Goal: Task Accomplishment & Management: Manage account settings

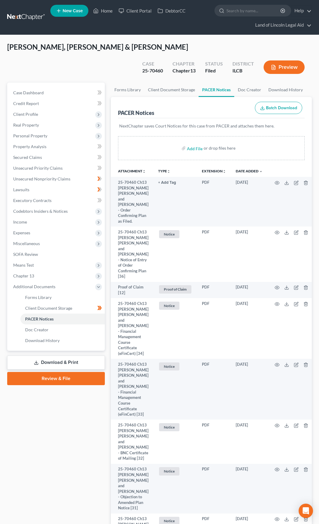
click at [26, 15] on link at bounding box center [26, 17] width 38 height 11
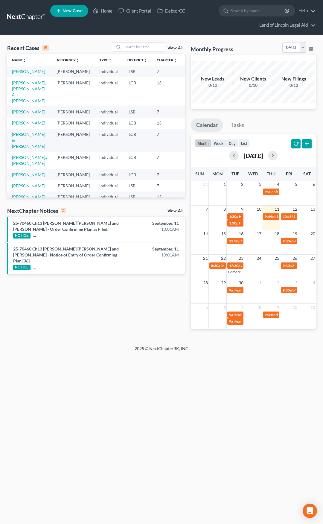
click at [81, 227] on link "25-70460 Ch13 [PERSON_NAME] [PERSON_NAME] and [PERSON_NAME] - Order Confirming …" at bounding box center [66, 226] width 106 height 11
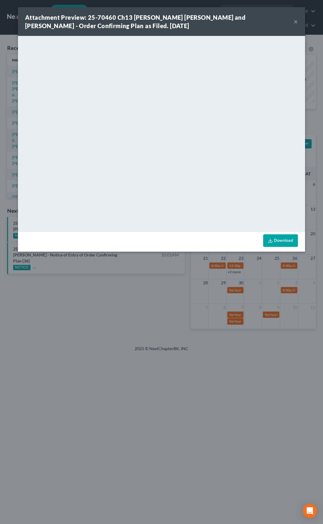
click at [296, 22] on button "×" at bounding box center [296, 21] width 4 height 7
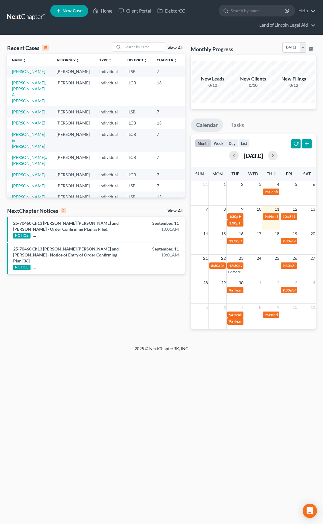
click at [174, 212] on link "View All" at bounding box center [175, 211] width 15 height 4
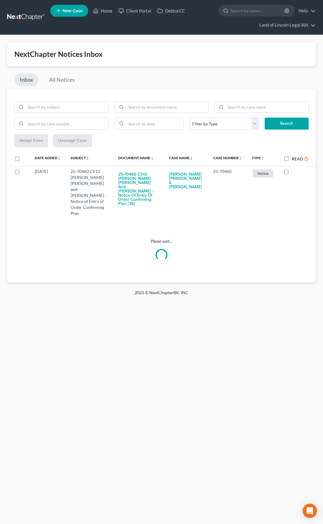
click at [292, 160] on label "Read" at bounding box center [300, 158] width 17 height 7
click at [294, 159] on input "Read" at bounding box center [296, 157] width 4 height 4
checkbox input "true"
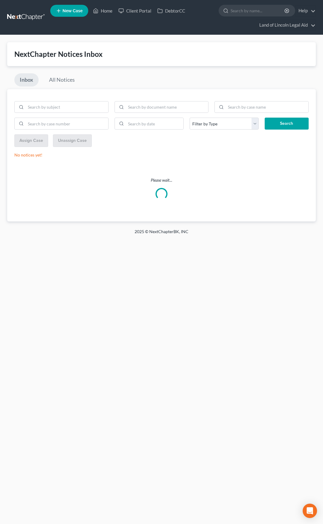
click at [32, 19] on link at bounding box center [26, 17] width 38 height 11
